Goal: Information Seeking & Learning: Find specific fact

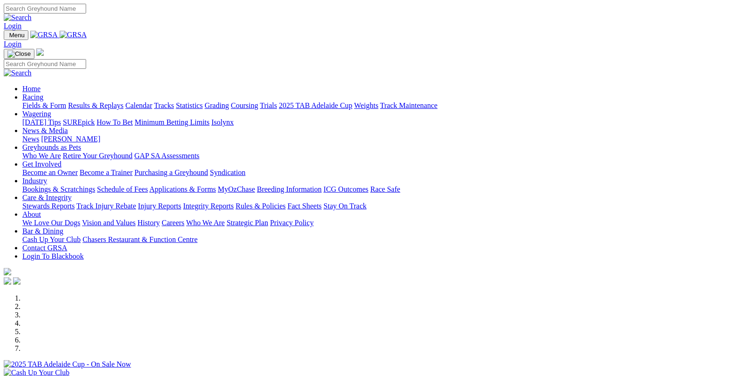
click at [118, 102] on link "Results & Replays" at bounding box center [95, 106] width 55 height 8
